Goal: Information Seeking & Learning: Find specific fact

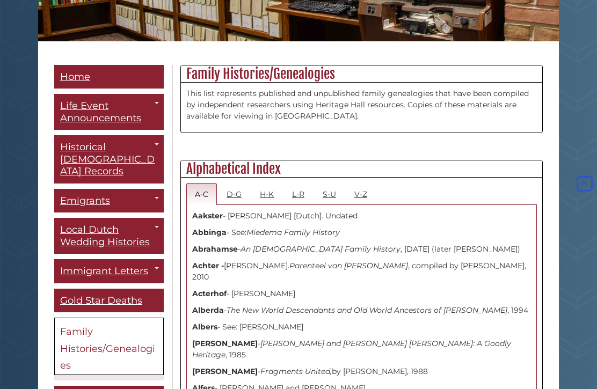
scroll to position [202, 0]
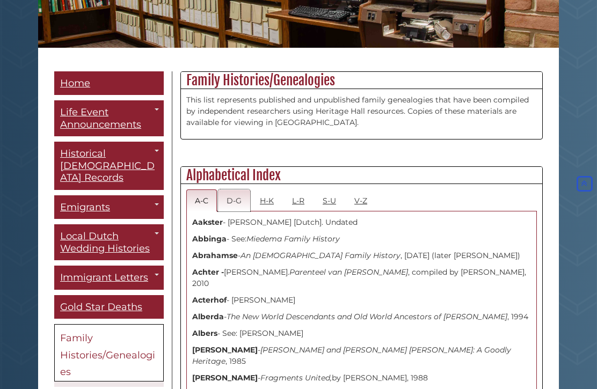
click at [230, 207] on link "D-G" at bounding box center [234, 200] width 32 height 22
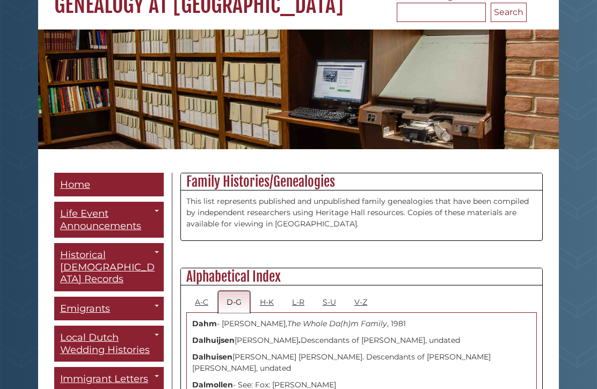
scroll to position [100, 0]
click at [299, 311] on link "L-R" at bounding box center [298, 302] width 30 height 22
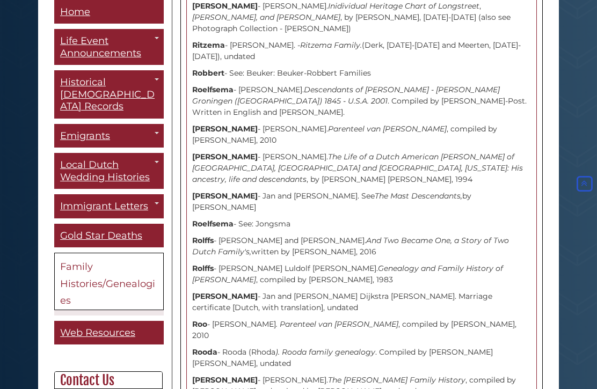
scroll to position [6913, 0]
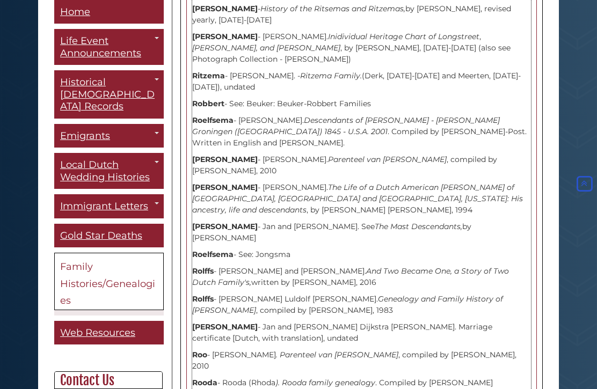
scroll to position [6884, 0]
copy p "Genealogy of the Family Rus, by H. and A.B. de Vries-Doyle"
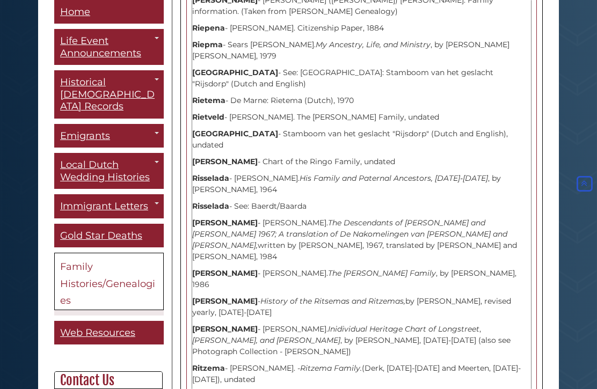
scroll to position [6592, 0]
click at [0, 0] on link "[DEMOGRAPHIC_DATA] Emigrants to [GEOGRAPHIC_DATA]" at bounding box center [0, 0] width 0 height 0
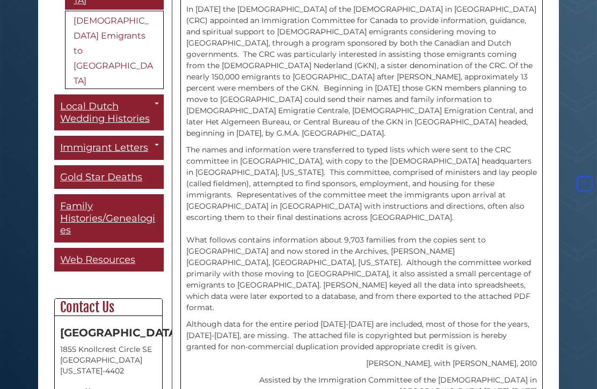
scroll to position [341, 0]
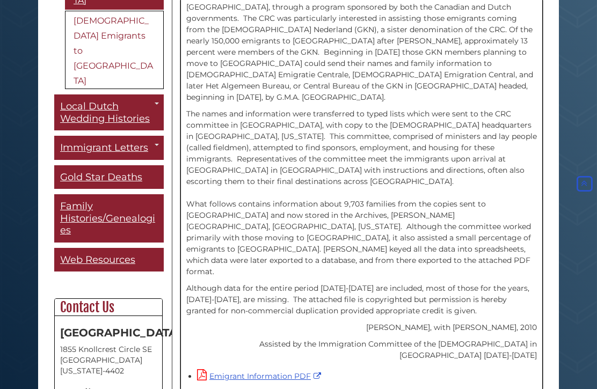
click at [276, 372] on link "Emigrant Information PDF" at bounding box center [260, 377] width 127 height 10
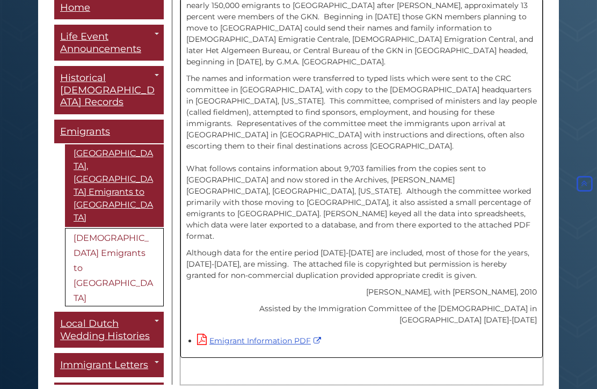
scroll to position [0, 0]
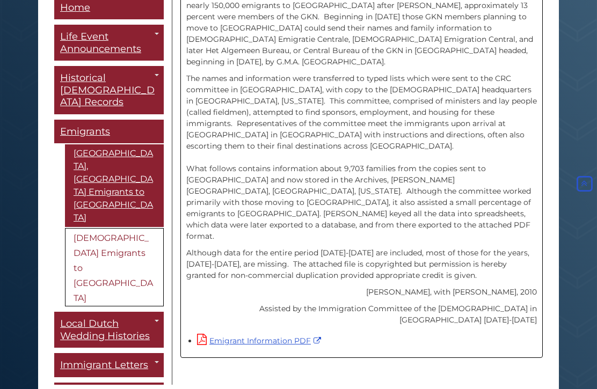
click at [107, 144] on link "[GEOGRAPHIC_DATA], [GEOGRAPHIC_DATA] Emigrants to [GEOGRAPHIC_DATA]" at bounding box center [114, 185] width 99 height 83
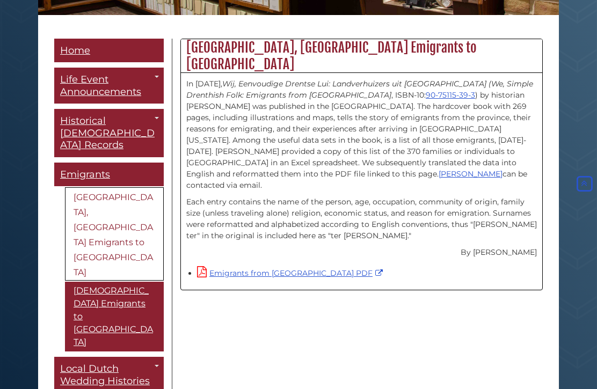
scroll to position [247, 0]
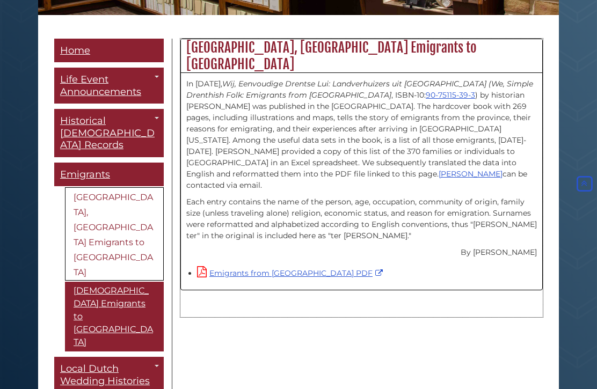
click at [262, 269] on link "Emigrants from [GEOGRAPHIC_DATA] PDF" at bounding box center [291, 274] width 188 height 10
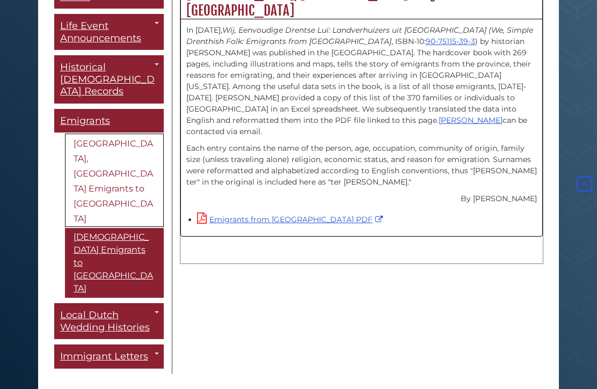
scroll to position [301, 0]
click at [240, 309] on div "Menu Home Life Event Announcements Toggle Dropdown The Banner Christian Courier…" at bounding box center [298, 179] width 504 height 389
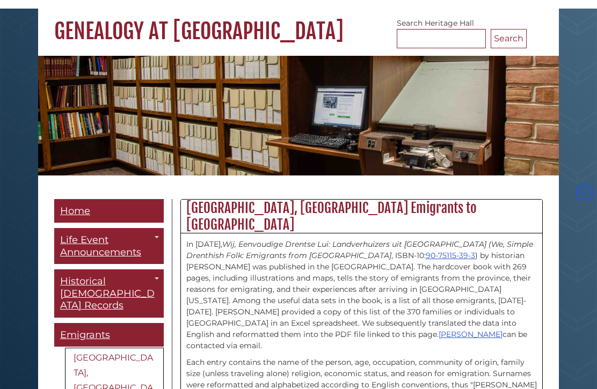
scroll to position [0, 0]
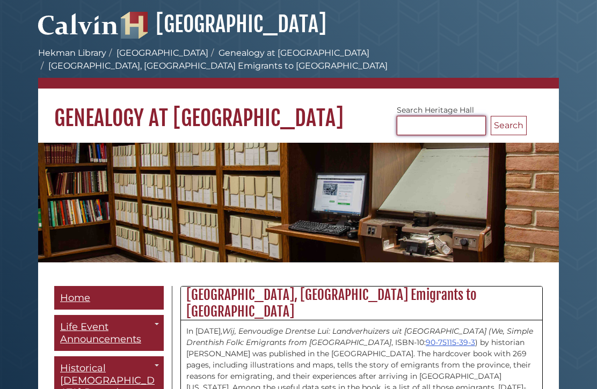
click at [419, 116] on input "Search [GEOGRAPHIC_DATA]" at bounding box center [440, 125] width 89 height 19
paste input "**********"
type input "**********"
click at [508, 116] on button "Search" at bounding box center [508, 125] width 36 height 19
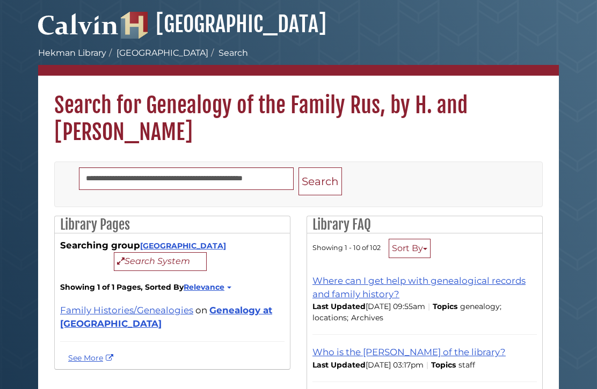
click at [135, 314] on link "Family Histories/Genealogies" at bounding box center [126, 310] width 133 height 11
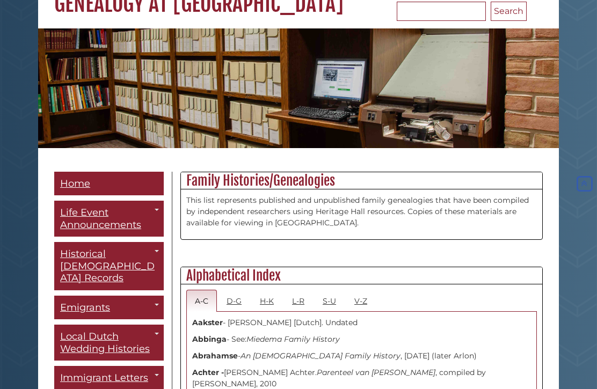
scroll to position [102, 0]
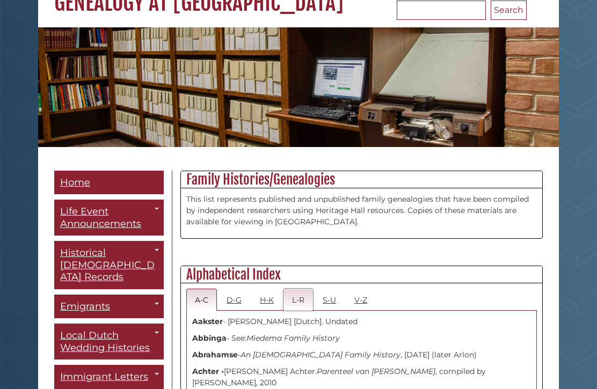
click at [303, 306] on link "L-R" at bounding box center [298, 300] width 30 height 22
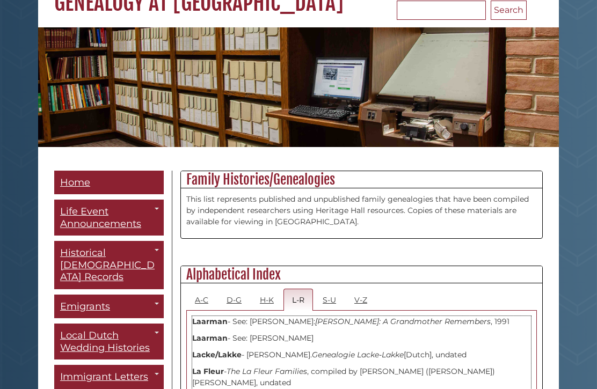
click at [418, 326] on icon "[PERSON_NAME]: A Grandmother Remembers" at bounding box center [402, 322] width 175 height 10
click at [215, 325] on strong "Laarman" at bounding box center [209, 322] width 35 height 10
click at [282, 326] on p "Laarman - See: [PERSON_NAME]: [PERSON_NAME]: A Grandmother Remembers , 1991" at bounding box center [361, 321] width 339 height 11
click at [275, 342] on p "Laarman - See: [PERSON_NAME]" at bounding box center [361, 338] width 339 height 11
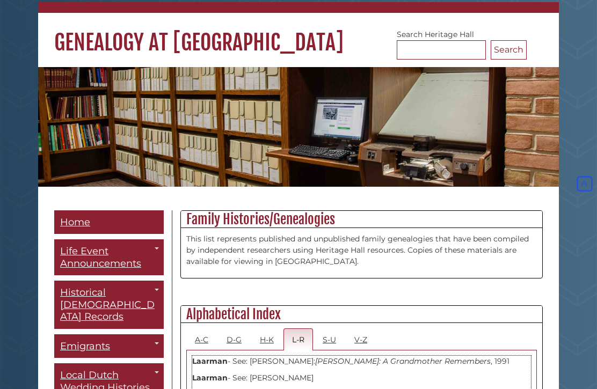
scroll to position [0, 0]
